Goal: Information Seeking & Learning: Learn about a topic

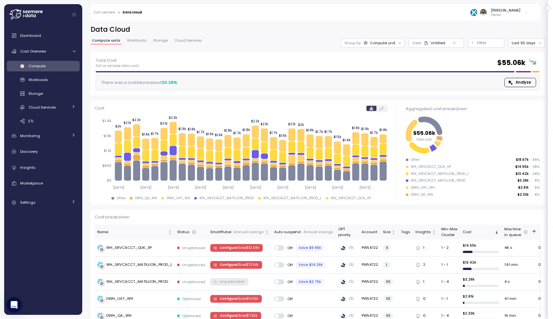
scroll to position [2, 0]
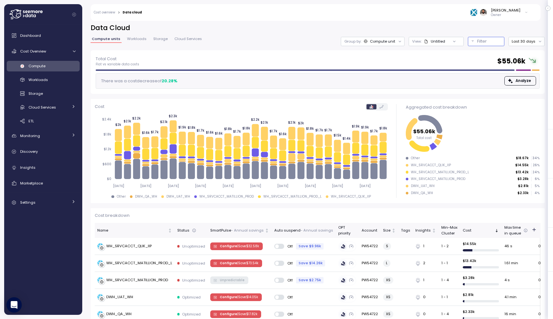
click at [489, 42] on div "Filter" at bounding box center [489, 41] width 24 height 6
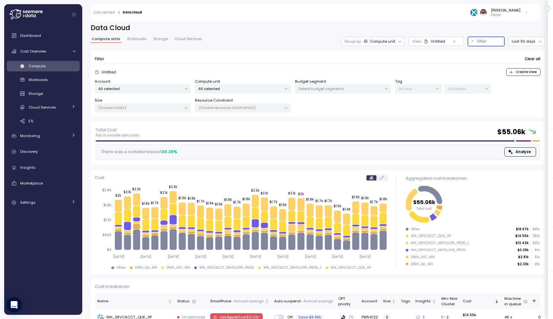
click at [258, 86] on p "All selected" at bounding box center [240, 88] width 84 height 5
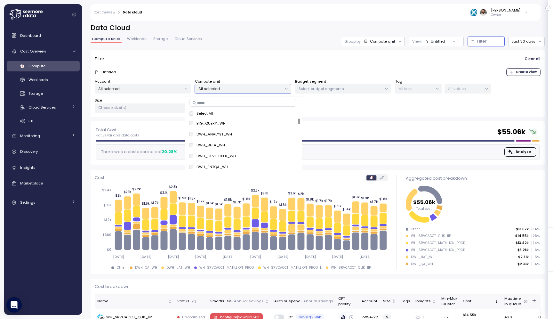
click at [255, 101] on input at bounding box center [242, 103] width 107 height 8
paste input "**********"
type input "**********"
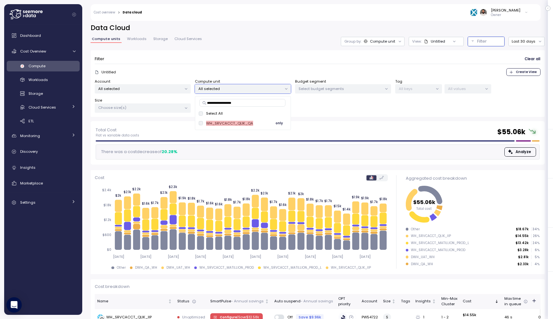
click at [277, 124] on span "only" at bounding box center [279, 123] width 7 height 7
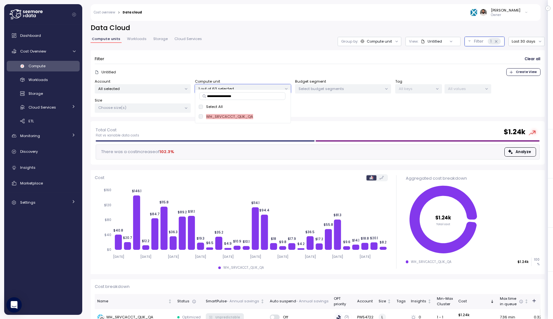
scroll to position [21, 0]
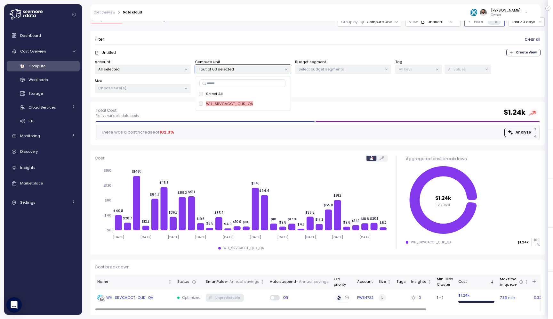
click at [318, 295] on div "Off" at bounding box center [299, 297] width 59 height 5
click at [308, 294] on td "Off" at bounding box center [299, 297] width 64 height 17
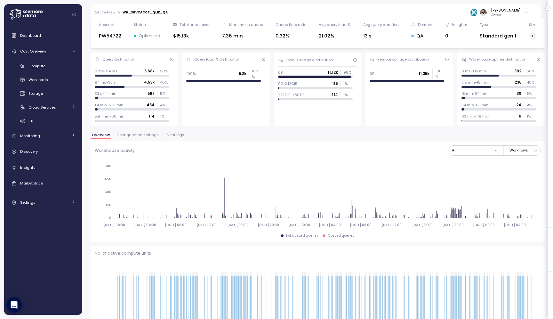
scroll to position [21, 0]
click at [148, 137] on button "Configuration settings" at bounding box center [137, 135] width 45 height 5
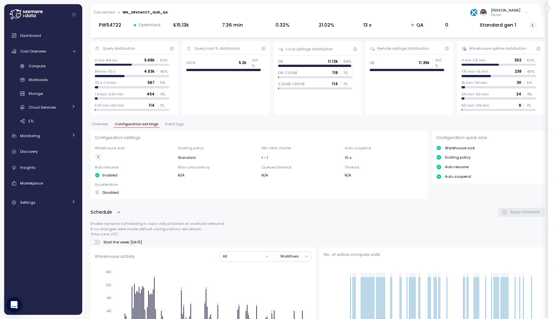
scroll to position [32, 0]
click at [173, 124] on span "Event logs" at bounding box center [174, 125] width 19 height 4
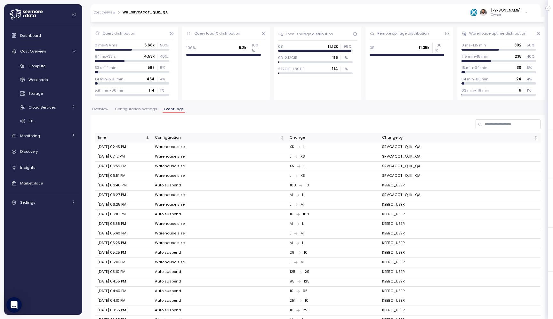
scroll to position [84, 0]
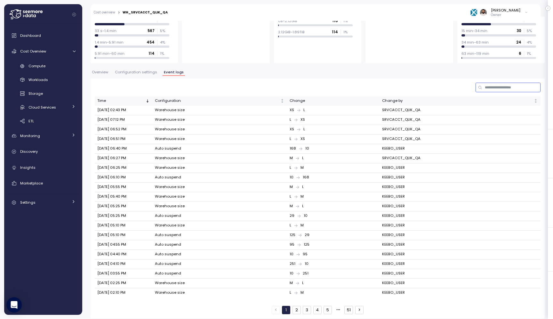
click at [489, 87] on input at bounding box center [508, 87] width 65 height 9
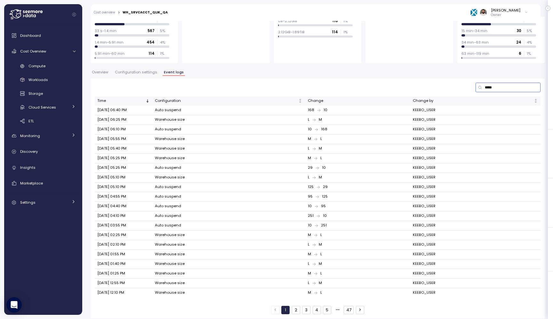
type input "*****"
click at [140, 72] on span "Configuration settings" at bounding box center [136, 72] width 42 height 4
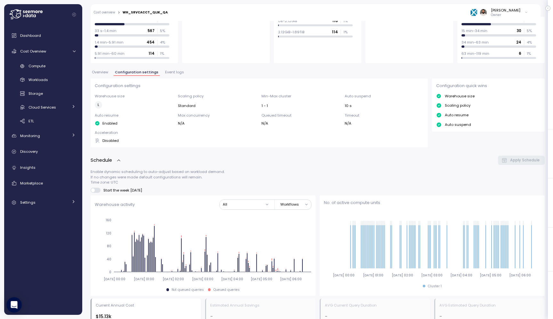
click at [167, 72] on span "Event logs" at bounding box center [174, 72] width 19 height 4
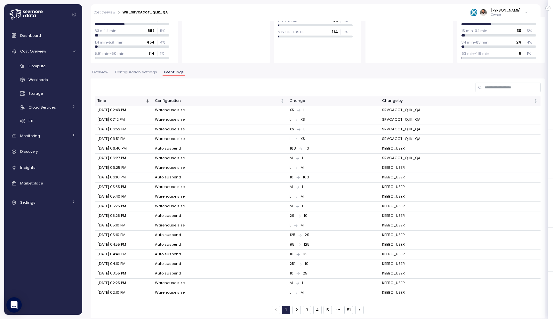
click at [145, 72] on span "Configuration settings" at bounding box center [136, 72] width 42 height 4
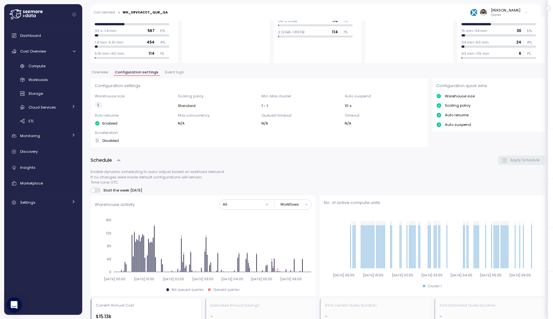
click at [100, 70] on span "Overview" at bounding box center [100, 72] width 16 height 4
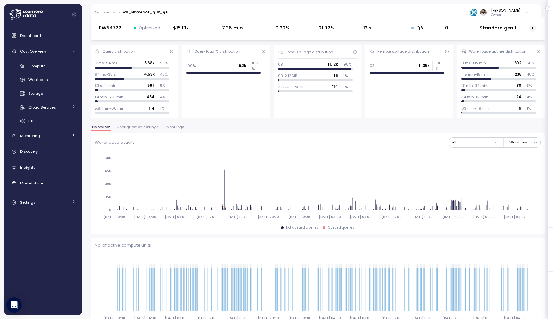
scroll to position [15, 0]
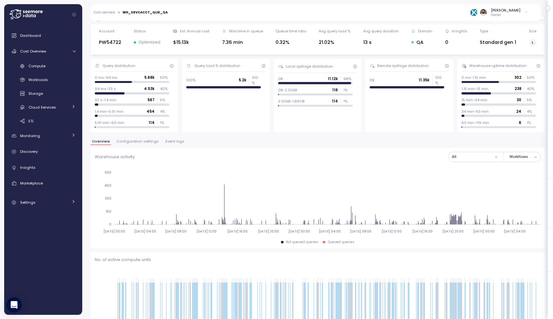
click at [165, 142] on span "Event logs" at bounding box center [174, 142] width 19 height 4
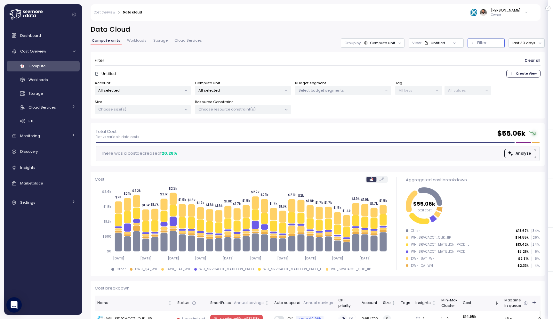
click at [282, 87] on div at bounding box center [286, 90] width 9 height 9
click at [162, 86] on div "All selected" at bounding box center [143, 90] width 96 height 9
click at [250, 85] on div "Compute unit All selected" at bounding box center [243, 87] width 96 height 15
click at [250, 87] on div "All selected" at bounding box center [243, 90] width 96 height 9
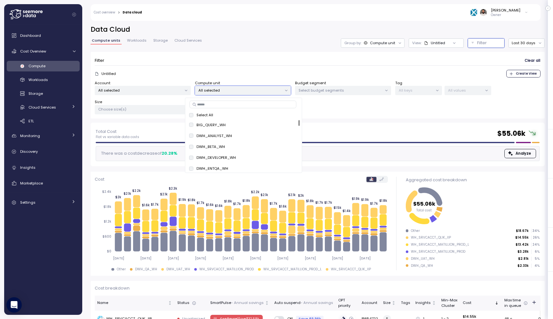
click at [241, 103] on input at bounding box center [242, 104] width 107 height 8
paste input "**********"
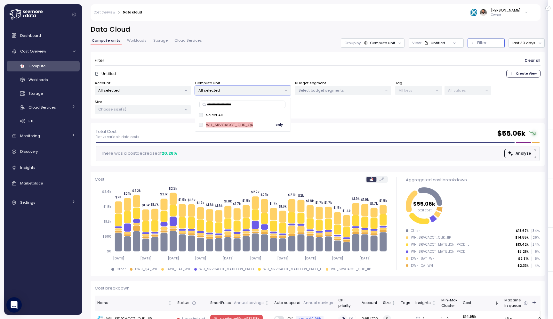
click at [278, 125] on span "only" at bounding box center [279, 124] width 7 height 7
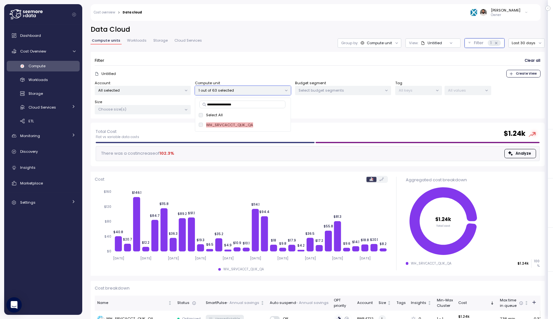
paste input
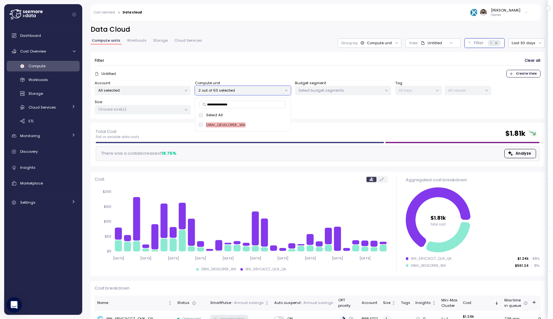
click at [265, 103] on input "**********" at bounding box center [242, 104] width 86 height 8
paste input
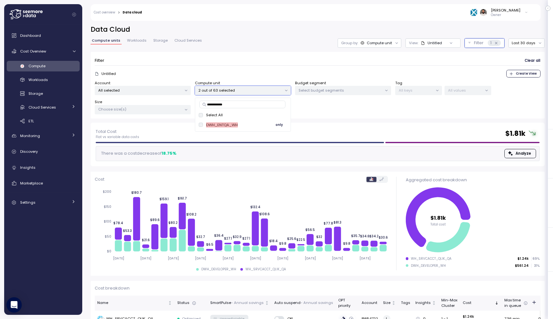
click at [204, 124] on div "DWH_ENTQA_WH" at bounding box center [218, 124] width 39 height 5
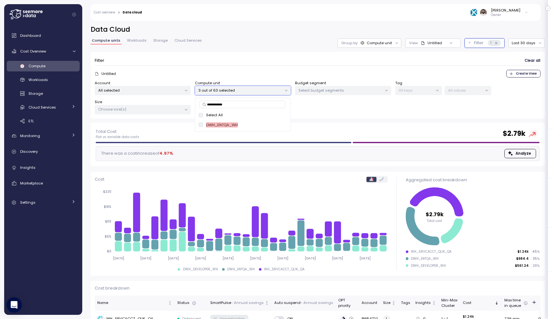
paste input
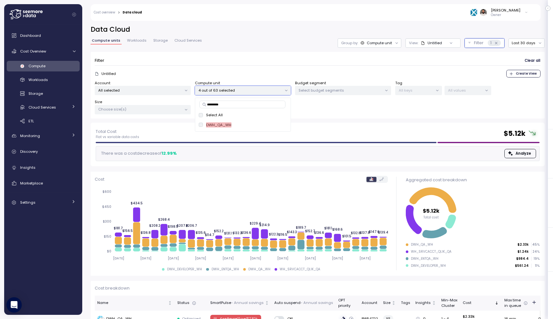
paste input "**********"
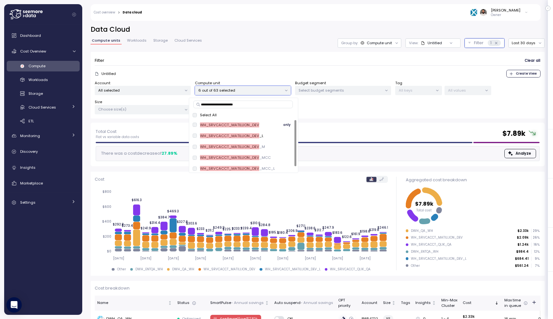
paste input
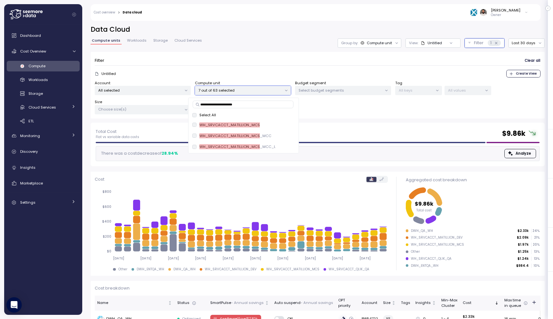
paste input "*"
type input "**********"
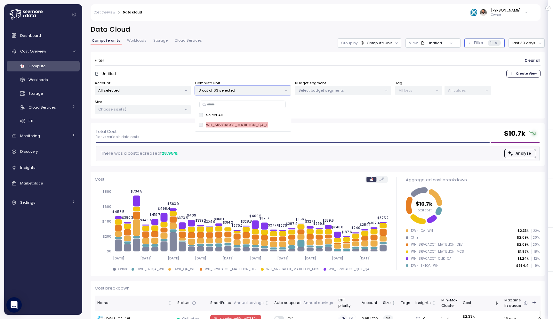
click at [527, 73] on span "Create View" at bounding box center [526, 73] width 21 height 7
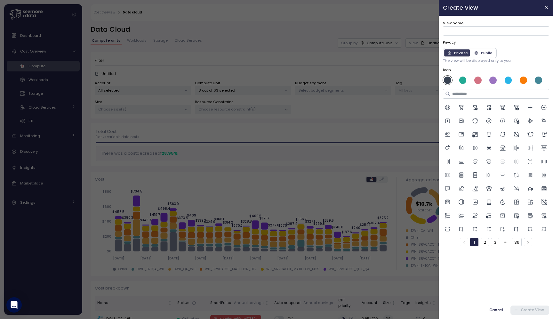
click at [495, 36] on div "View name Privacy Private Public The view will be displayed only to you Icon 1 …" at bounding box center [496, 133] width 106 height 226
click at [491, 33] on input "View name" at bounding box center [496, 30] width 106 height 9
type input "***"
click at [526, 307] on span "Create View" at bounding box center [531, 310] width 23 height 9
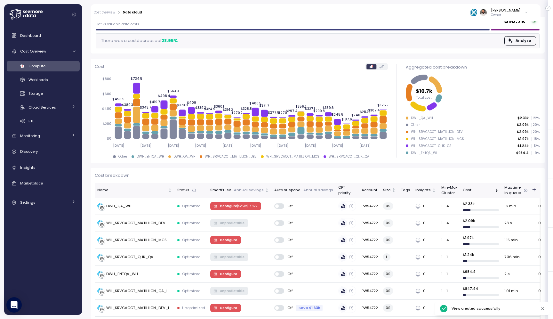
scroll to position [134, 0]
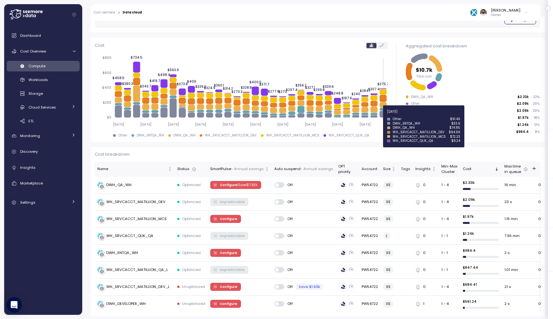
click at [384, 115] on icon at bounding box center [383, 114] width 7 height 7
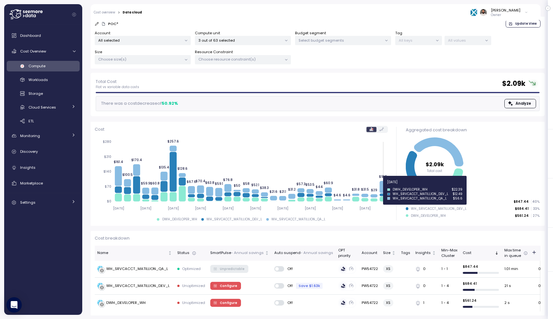
click at [380, 186] on icon at bounding box center [383, 187] width 7 height 12
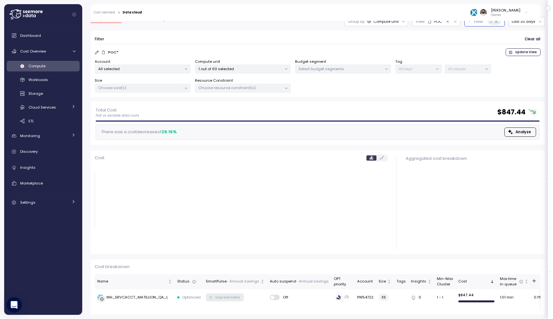
scroll to position [21, 0]
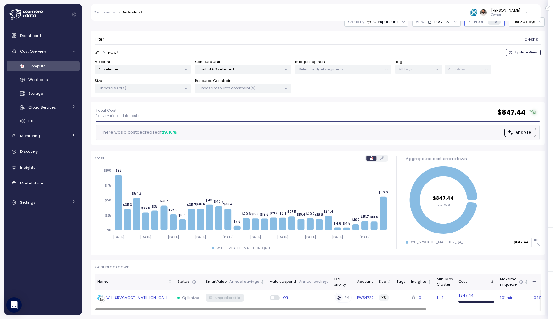
click at [152, 297] on div "WH_SRVCACCT_MATILLION_QA_L" at bounding box center [137, 298] width 62 height 6
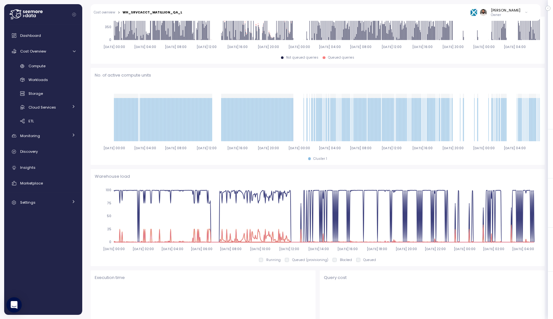
scroll to position [359, 0]
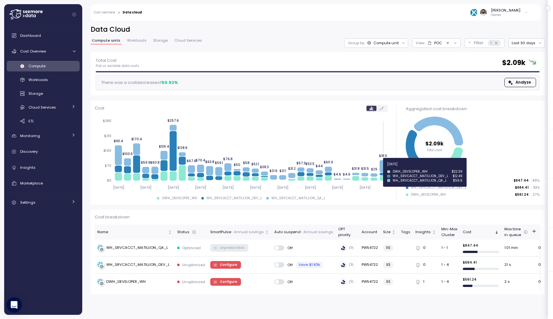
click at [384, 167] on icon at bounding box center [383, 166] width 7 height 12
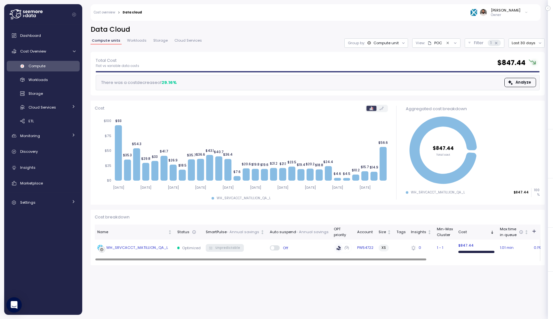
click at [147, 248] on div "WH_SRVCACCT_MATILLION_QA_L" at bounding box center [137, 248] width 62 height 6
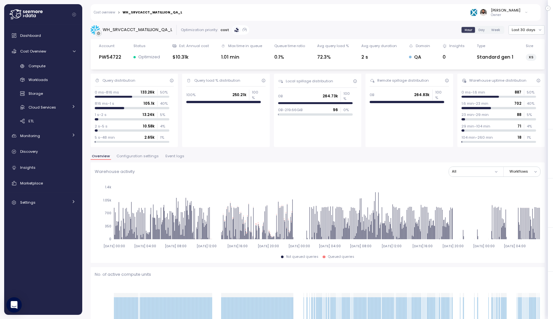
click at [149, 154] on span "Configuration settings" at bounding box center [137, 156] width 42 height 4
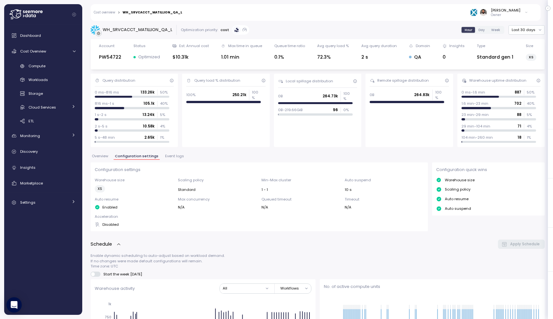
click at [110, 158] on div "Overview Configuration settings Event logs" at bounding box center [318, 158] width 454 height 8
click at [104, 158] on span "Overview" at bounding box center [100, 156] width 16 height 4
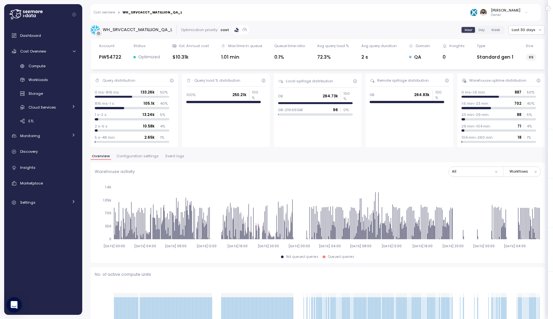
click at [112, 14] on link "Cost overview" at bounding box center [104, 12] width 21 height 3
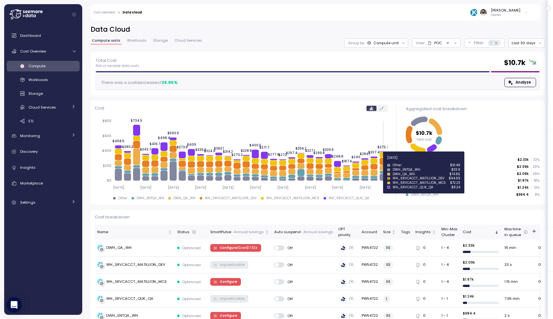
click at [385, 161] on icon at bounding box center [383, 161] width 7 height 7
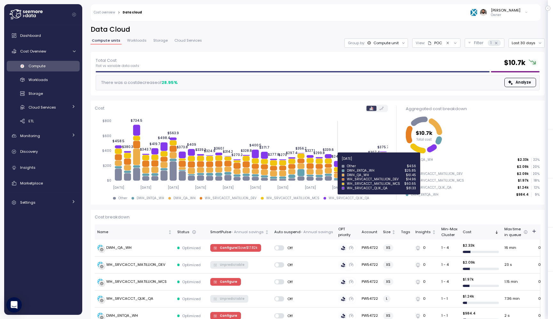
click at [337, 160] on icon "2025-09-10 2025-09-13 2025-09-16 2025-09-19 2025-09-22 2025-09-25 2025-09-28 20…" at bounding box center [241, 154] width 293 height 79
click at [336, 164] on icon at bounding box center [337, 164] width 7 height 6
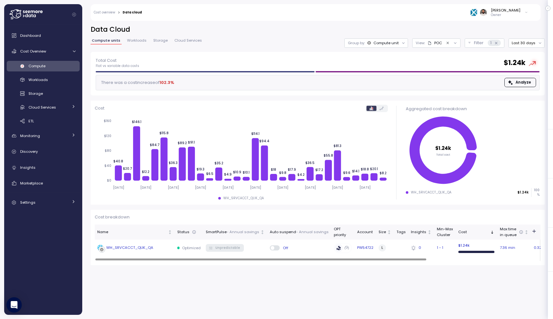
click at [153, 240] on td "WH_SRVCACCT_QLIK_QA" at bounding box center [135, 247] width 80 height 17
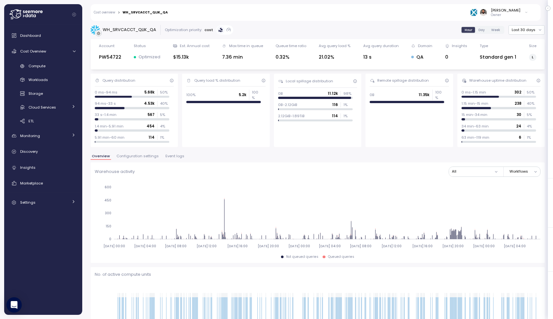
click at [170, 157] on span "Event logs" at bounding box center [174, 156] width 19 height 4
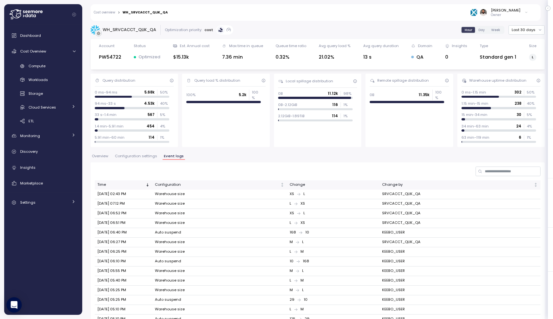
click at [148, 159] on button "Configuration settings" at bounding box center [136, 156] width 45 height 5
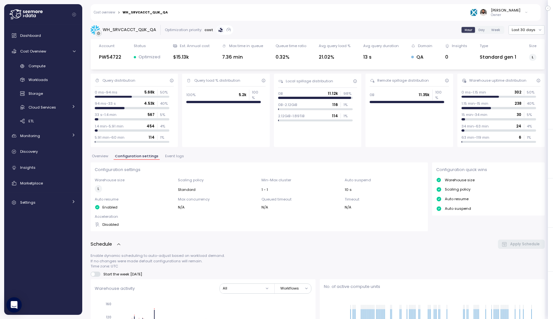
click at [169, 159] on button "Event logs" at bounding box center [174, 156] width 21 height 5
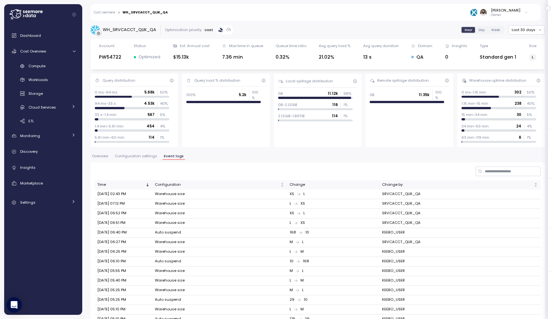
click at [112, 12] on link "Cost overview" at bounding box center [104, 12] width 21 height 3
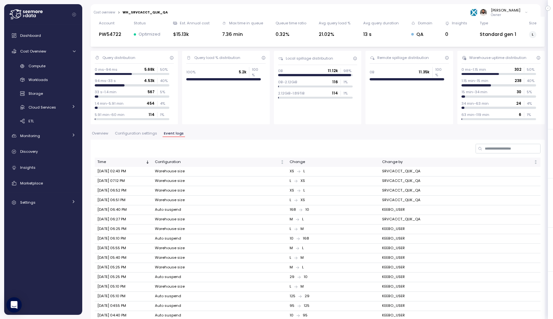
scroll to position [27, 0]
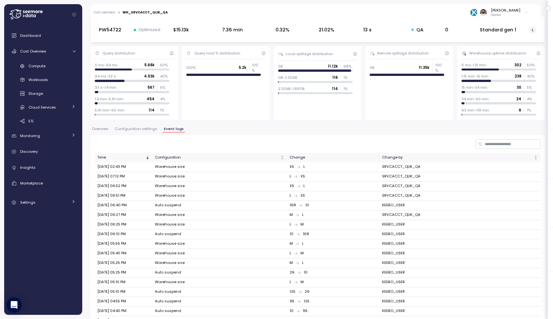
click at [151, 132] on button "Configuration settings" at bounding box center [136, 129] width 45 height 5
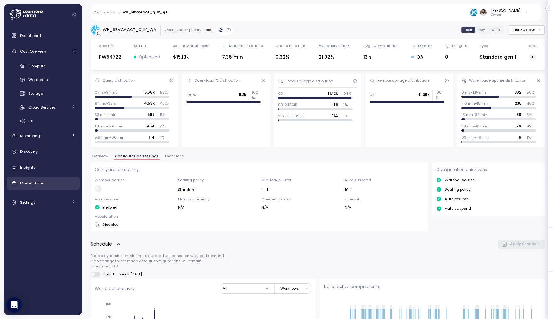
click at [52, 182] on div "Marketplace" at bounding box center [47, 183] width 55 height 6
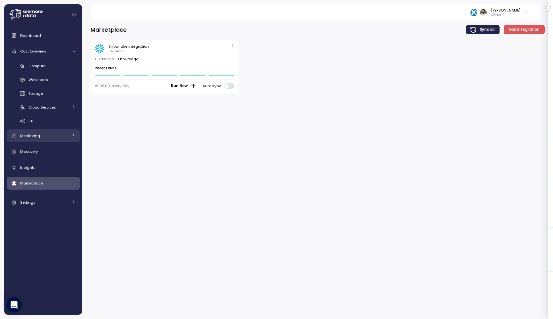
click at [64, 140] on link "Monitoring" at bounding box center [43, 135] width 73 height 13
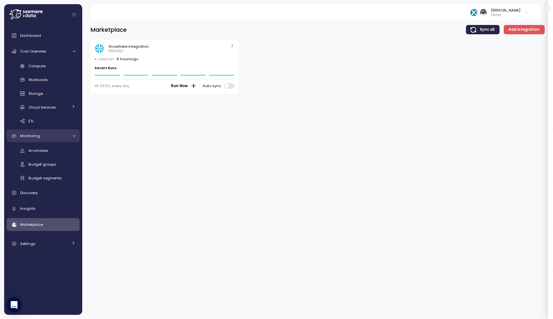
click at [64, 139] on link "Monitoring" at bounding box center [43, 135] width 73 height 13
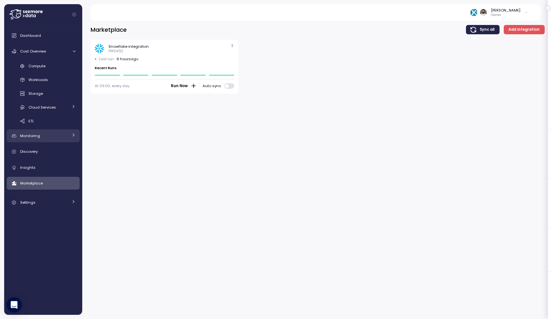
click at [64, 139] on link "Monitoring" at bounding box center [43, 135] width 73 height 13
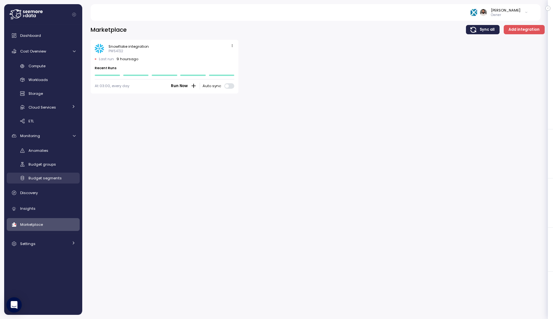
click at [53, 181] on link "Budget segments" at bounding box center [43, 178] width 73 height 11
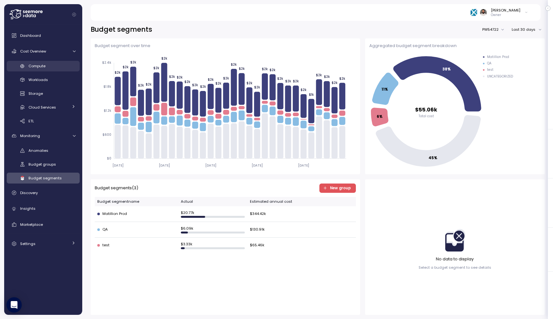
click at [47, 68] on div "Compute" at bounding box center [51, 66] width 47 height 6
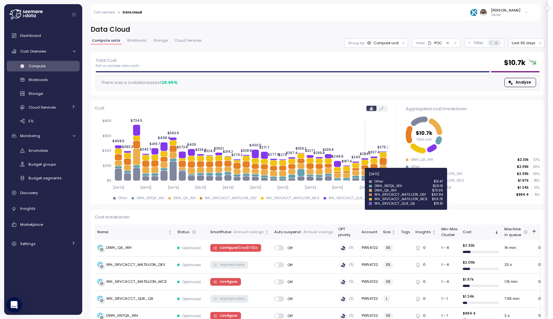
click at [365, 178] on icon at bounding box center [364, 177] width 7 height 2
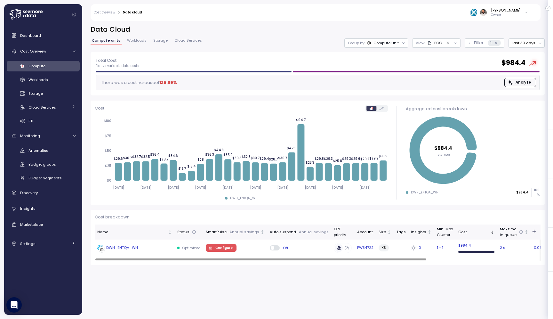
click at [159, 246] on div "DWH_ENTQA_WH" at bounding box center [134, 248] width 75 height 6
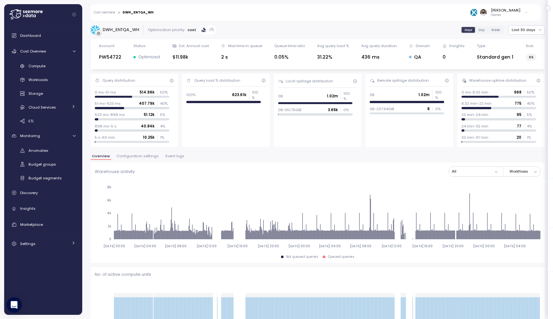
click at [148, 155] on span "Configuration settings" at bounding box center [137, 156] width 42 height 4
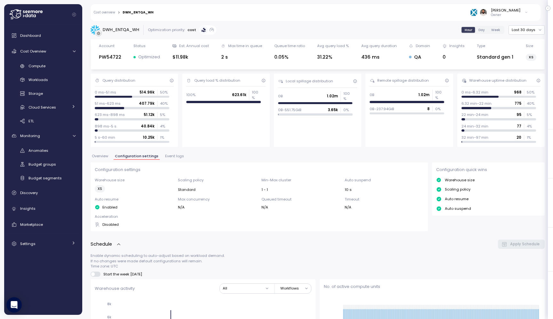
click at [169, 158] on button "Event logs" at bounding box center [174, 156] width 21 height 5
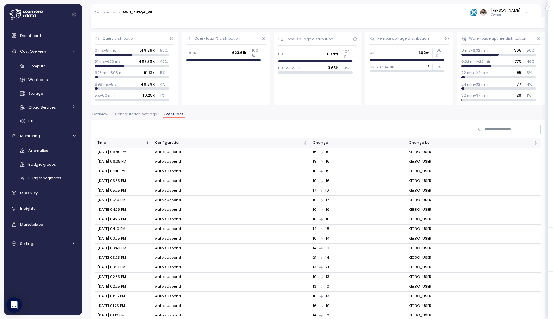
scroll to position [84, 0]
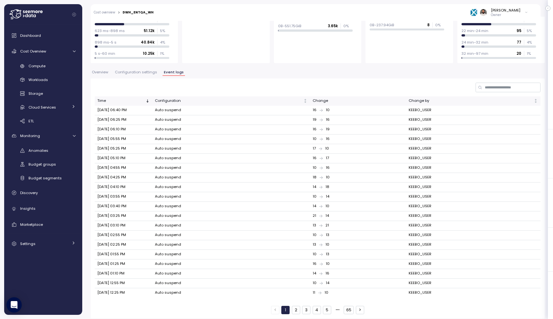
click at [298, 306] on button "2" at bounding box center [296, 310] width 8 height 8
click at [310, 307] on button "3" at bounding box center [306, 310] width 8 height 8
click at [317, 306] on button "4" at bounding box center [317, 310] width 8 height 8
click at [288, 307] on button "1" at bounding box center [285, 310] width 8 height 8
click at [129, 73] on span "Configuration settings" at bounding box center [136, 72] width 42 height 4
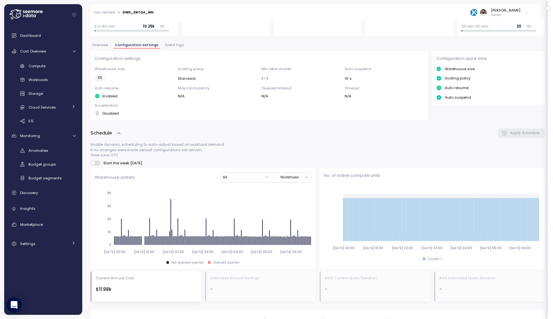
scroll to position [68, 0]
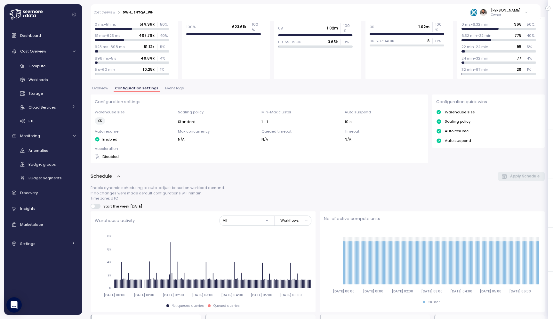
click at [105, 87] on span "Overview" at bounding box center [100, 88] width 16 height 4
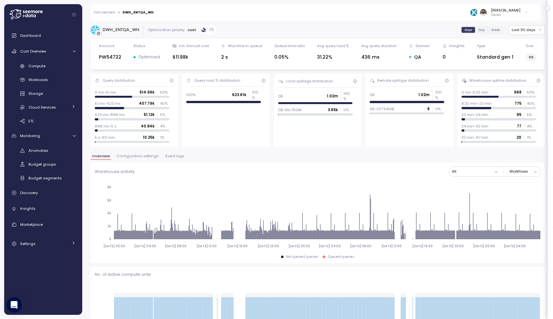
click at [480, 33] on div "Hour Day Week" at bounding box center [483, 30] width 44 height 8
click at [481, 30] on span "Day" at bounding box center [481, 30] width 6 height 5
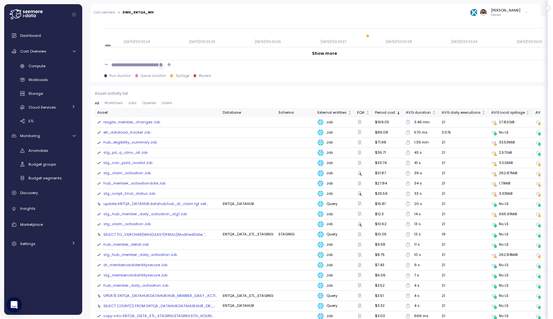
scroll to position [629, 0]
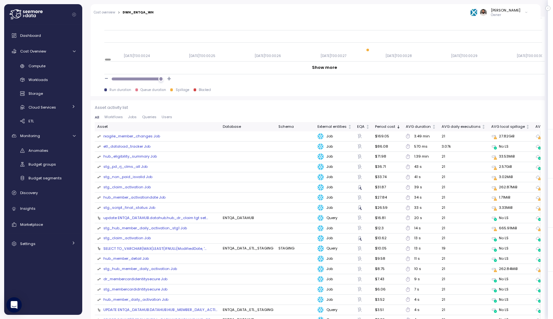
click at [138, 138] on div "rxagile_member_changes Job" at bounding box center [131, 136] width 57 height 6
